Goal: Transaction & Acquisition: Download file/media

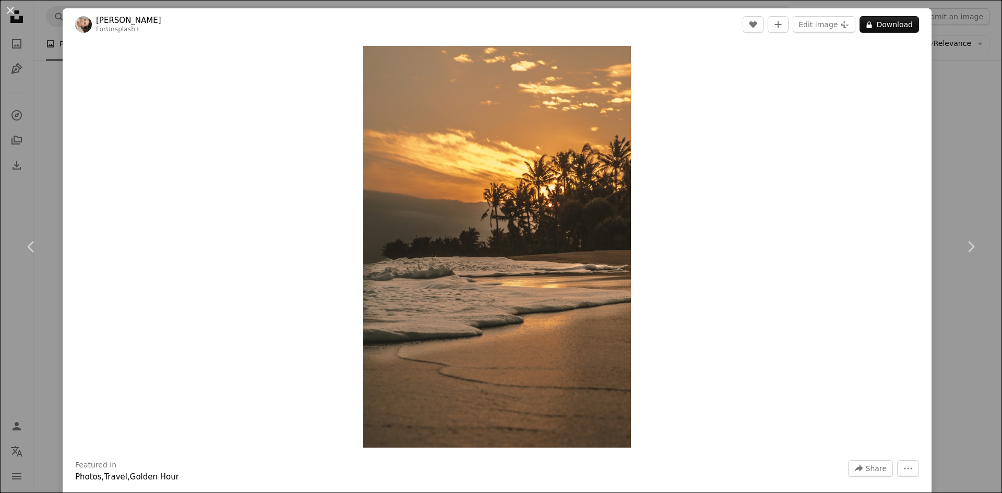
click at [950, 103] on div "An X shape Chevron left Chevron right [PERSON_NAME] For Unsplash+ A heart A plu…" at bounding box center [501, 246] width 1002 height 493
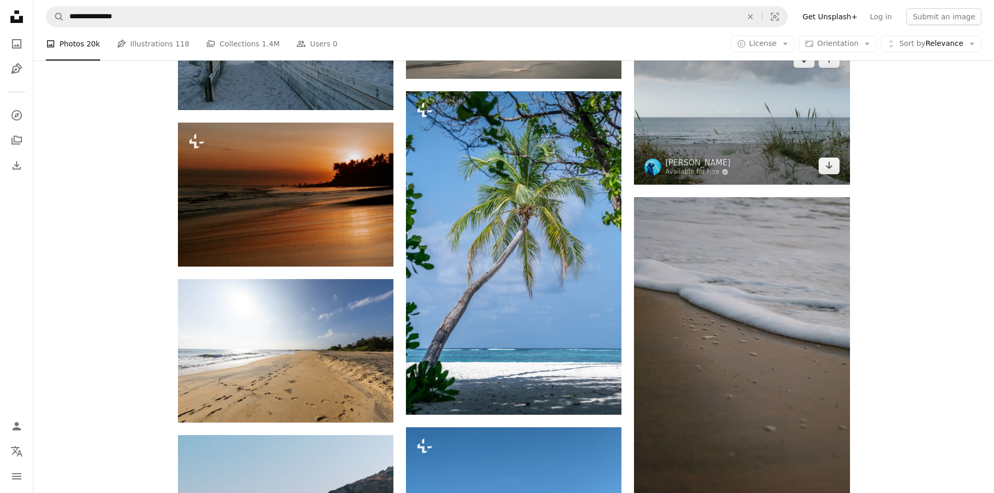
scroll to position [11722, 0]
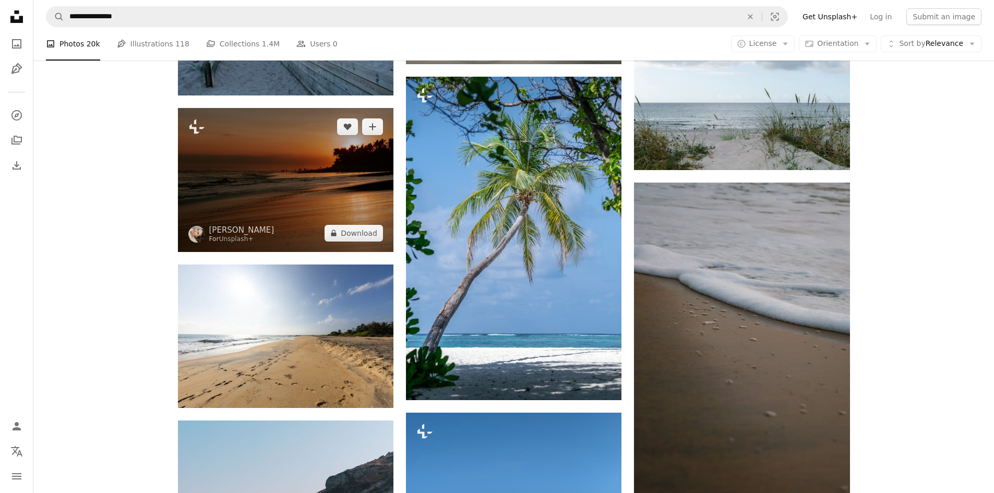
click at [351, 176] on img at bounding box center [286, 179] width 216 height 143
click at [288, 187] on img at bounding box center [286, 179] width 216 height 143
click at [291, 186] on img at bounding box center [286, 179] width 216 height 143
click at [293, 185] on img at bounding box center [286, 179] width 216 height 143
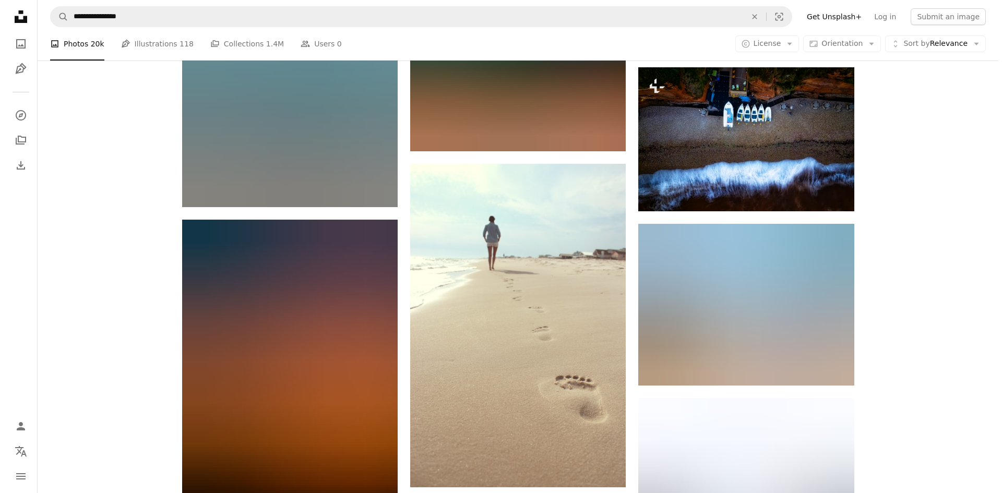
scroll to position [21741, 0]
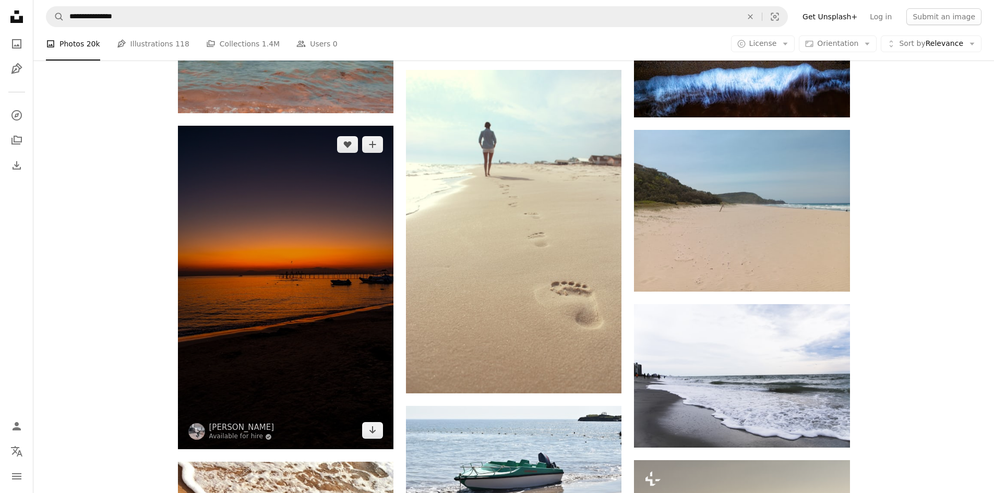
click at [254, 270] on img at bounding box center [286, 288] width 216 height 324
click at [276, 265] on img at bounding box center [286, 288] width 216 height 324
click at [368, 210] on img at bounding box center [286, 288] width 216 height 324
click at [369, 433] on icon "Arrow pointing down" at bounding box center [372, 430] width 8 height 13
click at [346, 376] on img at bounding box center [286, 288] width 216 height 324
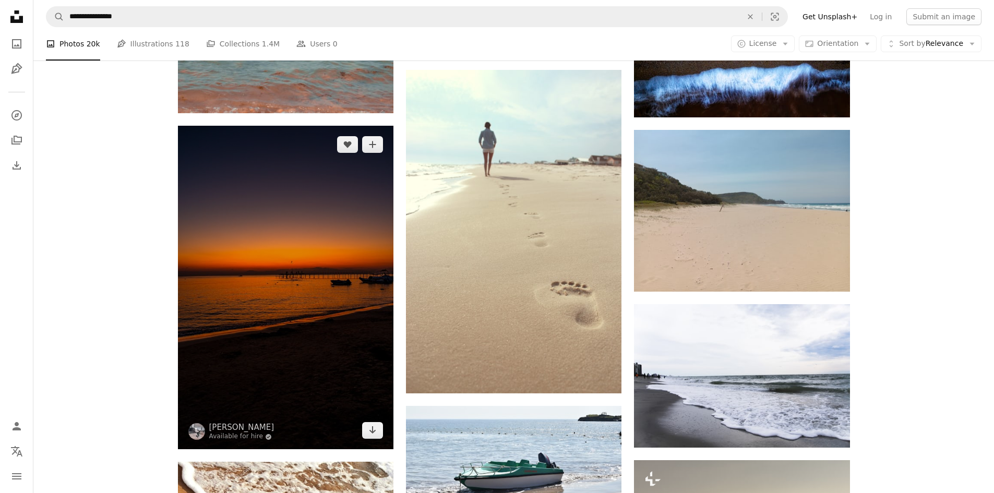
click at [346, 376] on img at bounding box center [286, 288] width 216 height 324
drag, startPoint x: 288, startPoint y: 345, endPoint x: 370, endPoint y: 203, distance: 164.1
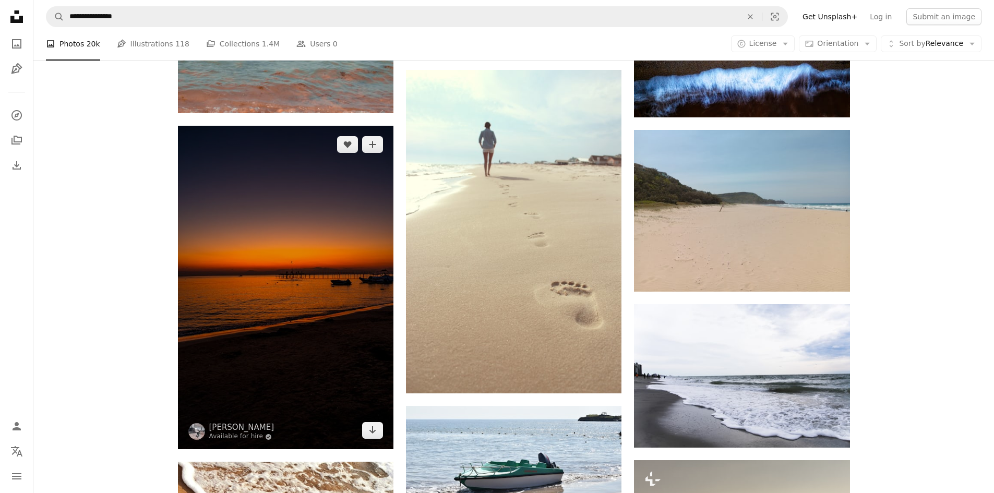
click at [288, 344] on img at bounding box center [286, 288] width 216 height 324
click at [374, 146] on icon "A plus sign" at bounding box center [372, 144] width 8 height 8
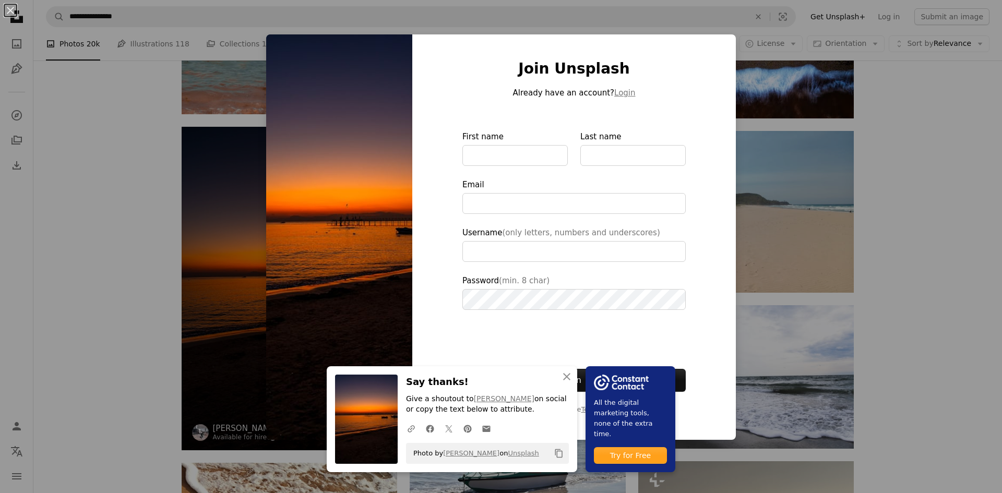
click at [297, 211] on img at bounding box center [339, 236] width 146 height 405
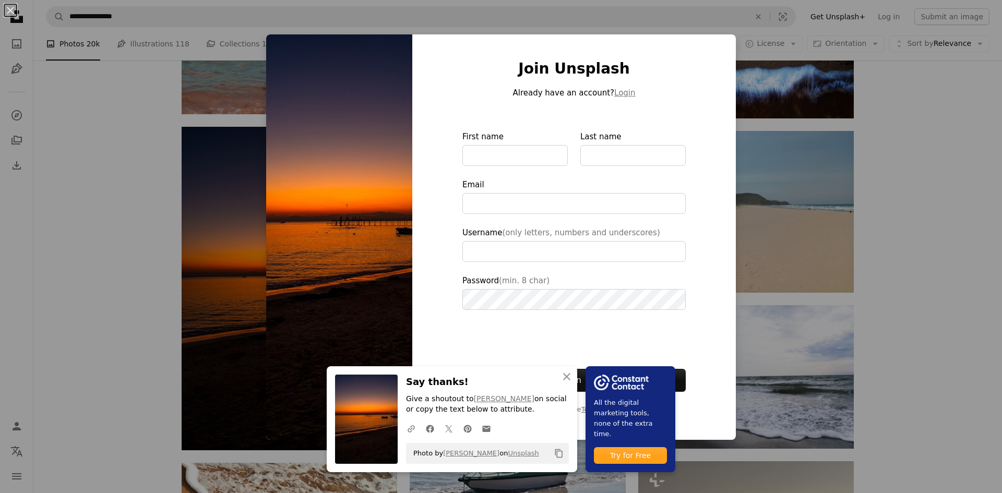
drag, startPoint x: 786, startPoint y: 374, endPoint x: 606, endPoint y: 374, distance: 180.0
click at [757, 374] on div "An X shape An X shape Close Say thanks! Give a shoutout to [PERSON_NAME] on soc…" at bounding box center [501, 246] width 1002 height 493
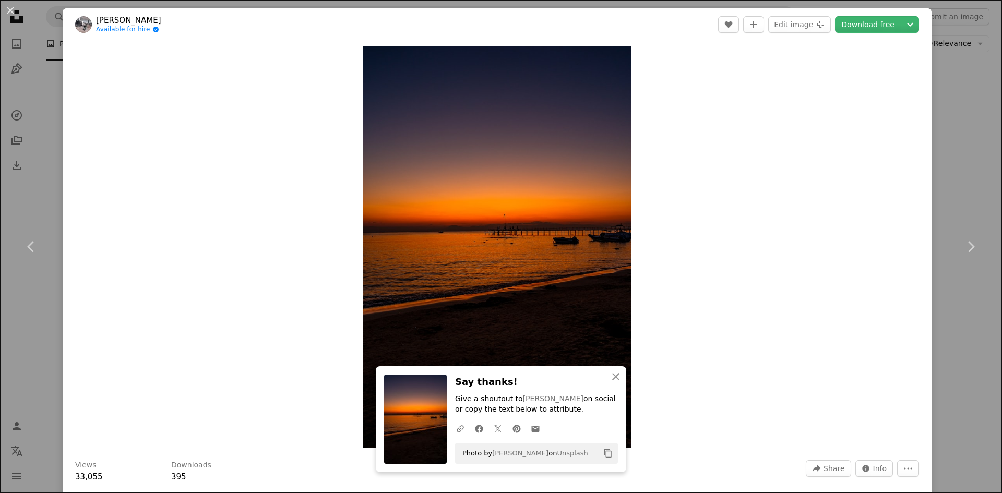
click at [228, 306] on div "Zoom in" at bounding box center [497, 247] width 869 height 412
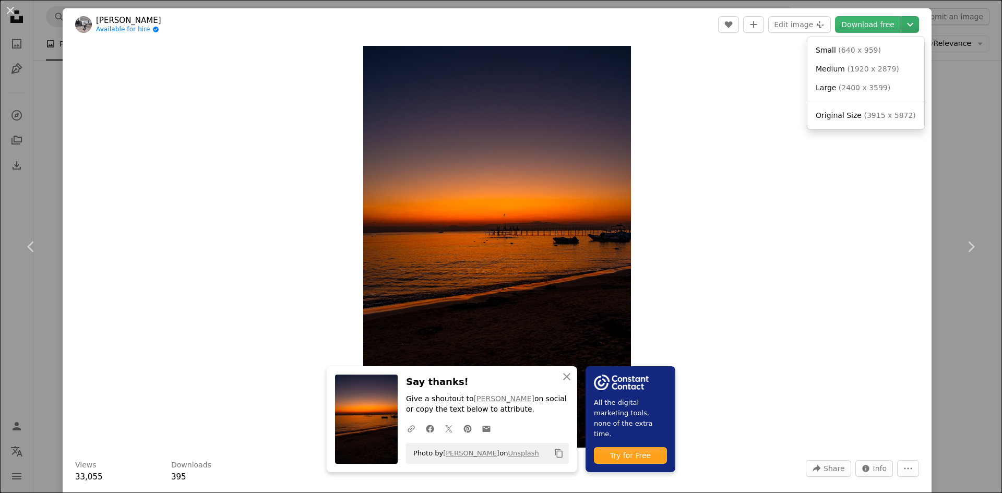
click at [902, 20] on icon "Chevron down" at bounding box center [910, 24] width 17 height 13
click at [870, 119] on span "( 3915 x 5872 )" at bounding box center [890, 115] width 52 height 8
click at [901, 16] on button "Chevron down" at bounding box center [910, 24] width 18 height 17
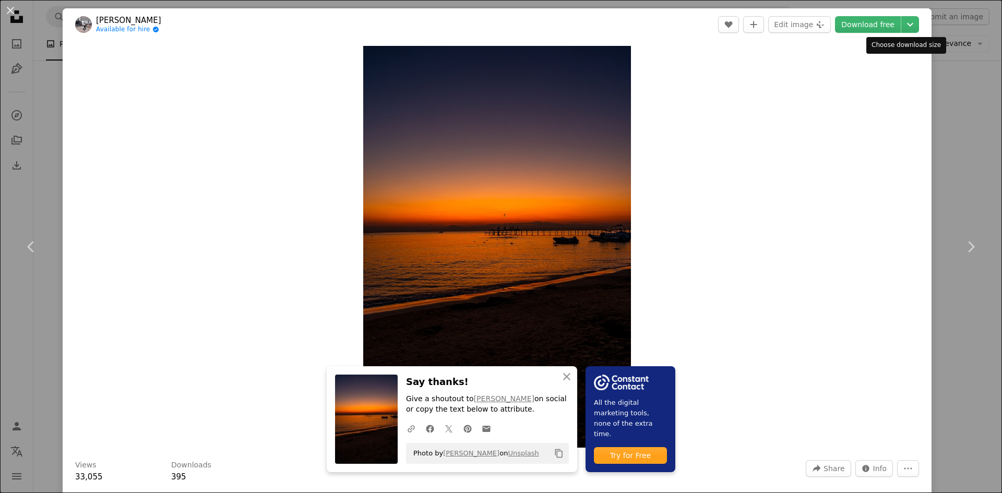
click at [901, 16] on button "Chevron down" at bounding box center [910, 24] width 18 height 17
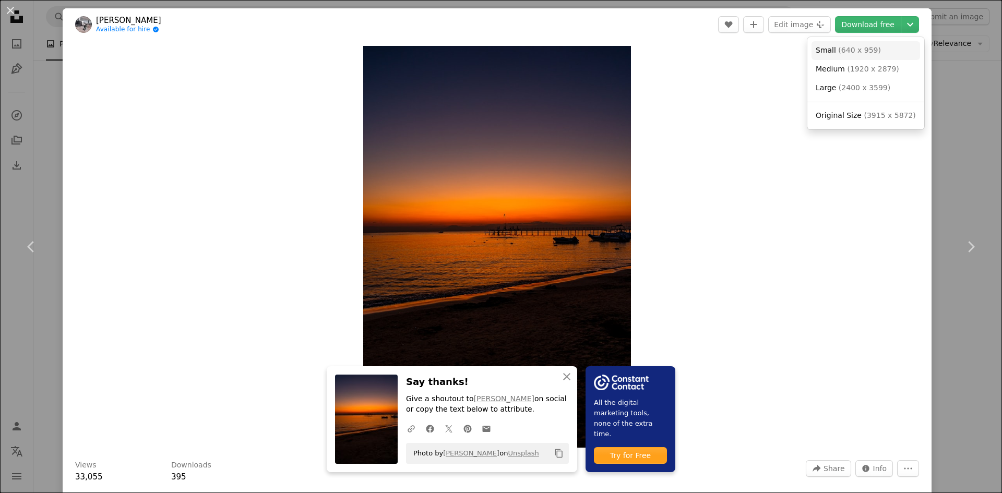
click at [811, 41] on link "Small ( 640 x 959 )" at bounding box center [865, 50] width 109 height 19
